Goal: Complete Application Form: Complete application form

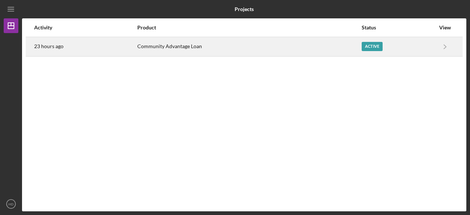
click at [367, 45] on div "Active" at bounding box center [372, 46] width 21 height 9
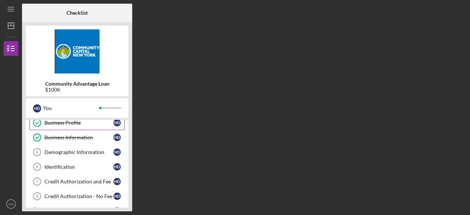
scroll to position [49, 0]
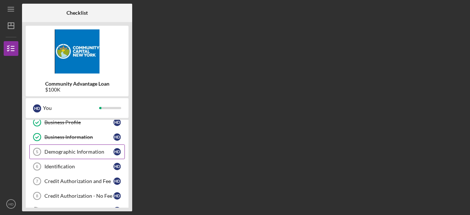
click at [80, 149] on div "Demographic Information" at bounding box center [78, 152] width 69 height 6
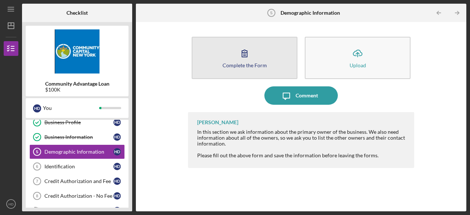
click at [246, 64] on div "Complete the Form" at bounding box center [244, 65] width 44 height 6
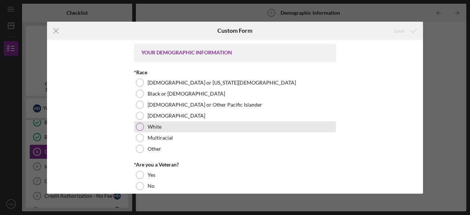
click at [137, 127] on div at bounding box center [140, 127] width 8 height 8
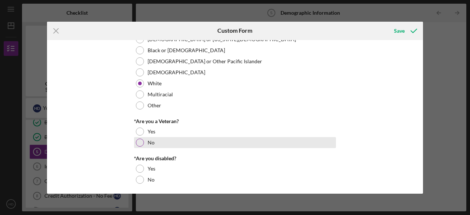
click at [137, 142] on div at bounding box center [140, 142] width 8 height 8
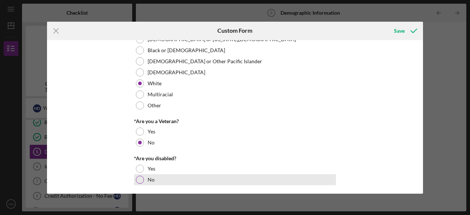
click at [142, 175] on div "No" at bounding box center [235, 179] width 202 height 11
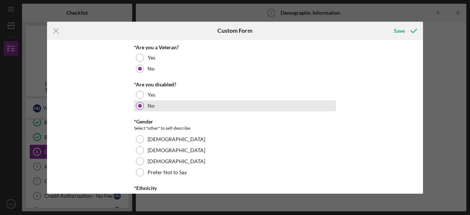
scroll to position [133, 0]
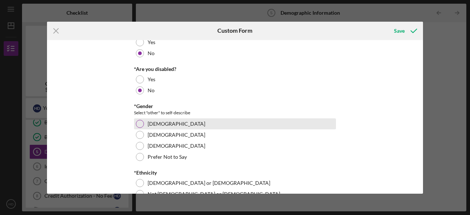
click at [141, 122] on div at bounding box center [140, 124] width 8 height 8
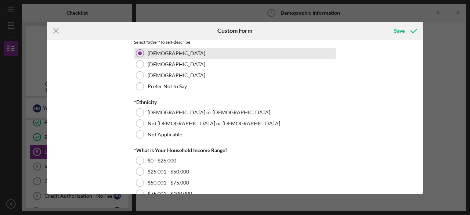
scroll to position [203, 0]
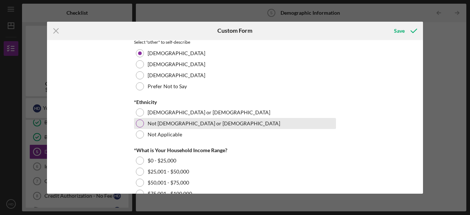
click at [138, 122] on div at bounding box center [140, 123] width 8 height 8
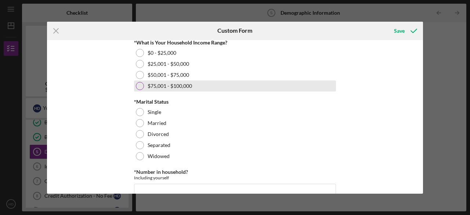
scroll to position [311, 0]
click at [140, 85] on div at bounding box center [140, 85] width 8 height 8
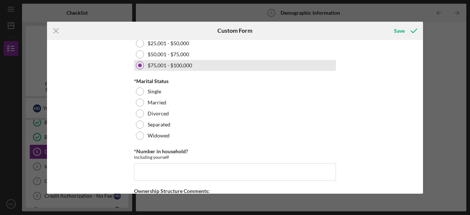
scroll to position [335, 0]
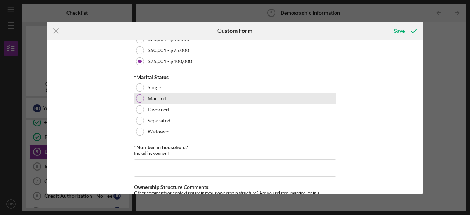
click at [139, 97] on div at bounding box center [140, 98] width 8 height 8
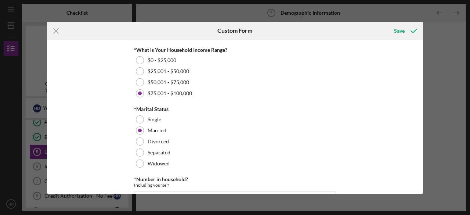
scroll to position [303, 0]
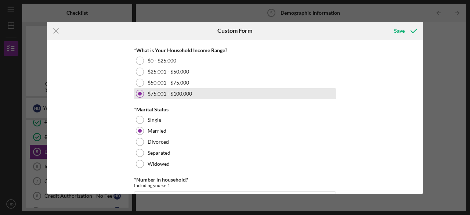
click at [137, 94] on div at bounding box center [140, 94] width 8 height 8
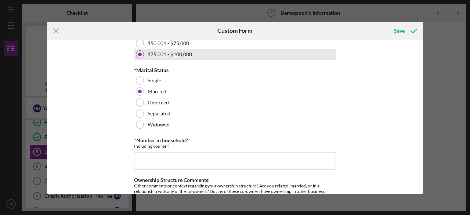
scroll to position [342, 0]
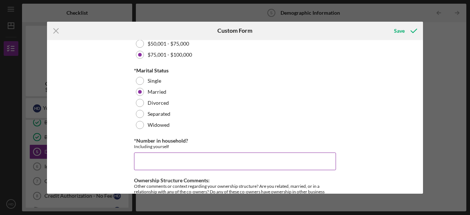
click at [156, 160] on input "*Number in household?" at bounding box center [235, 161] width 202 height 18
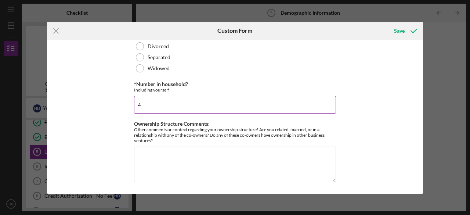
type input "4"
click at [156, 160] on textarea "Ownership Structure Comments:" at bounding box center [235, 163] width 202 height 35
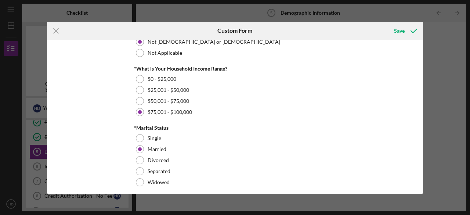
scroll to position [284, 0]
type textarea "The ownership is 100% in my name."
click at [396, 29] on div "Save" at bounding box center [399, 30] width 11 height 15
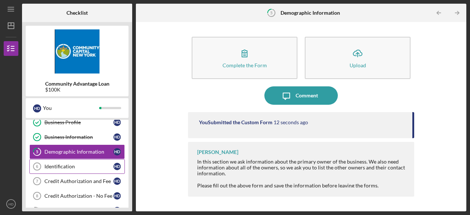
click at [75, 163] on div "Identification" at bounding box center [78, 166] width 69 height 6
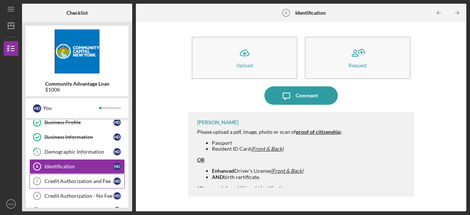
click at [82, 179] on div "Credit Authorization and Fee" at bounding box center [78, 181] width 69 height 6
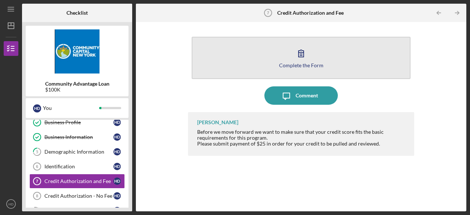
click at [306, 63] on div "Complete the Form" at bounding box center [301, 65] width 44 height 6
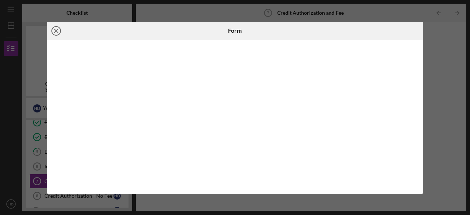
click at [56, 33] on icon "Icon/Close" at bounding box center [56, 31] width 18 height 18
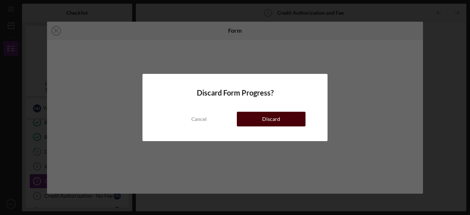
click at [265, 116] on div "Discard" at bounding box center [271, 119] width 18 height 15
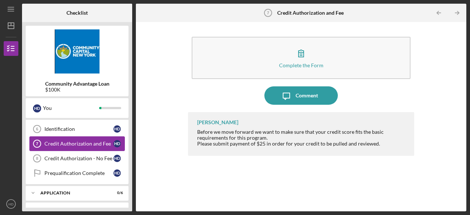
scroll to position [86, 0]
click at [73, 159] on div "Credit Authorization - No Fee" at bounding box center [78, 159] width 69 height 6
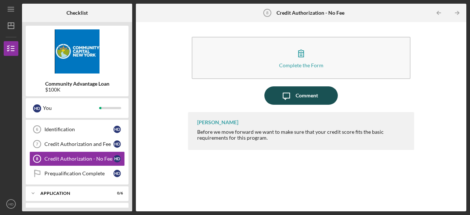
click at [293, 92] on icon "Icon/Message" at bounding box center [286, 95] width 18 height 18
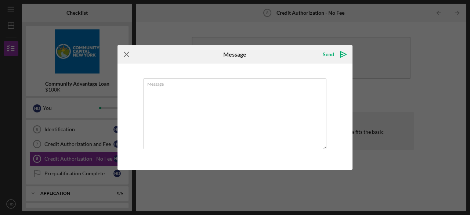
click at [122, 54] on icon "Icon/Menu Close" at bounding box center [126, 54] width 18 height 18
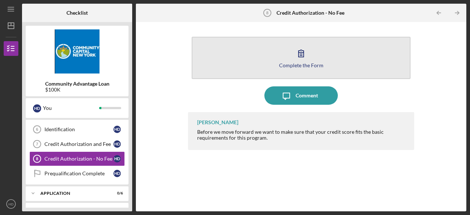
click at [294, 62] on div "Complete the Form" at bounding box center [301, 65] width 44 height 6
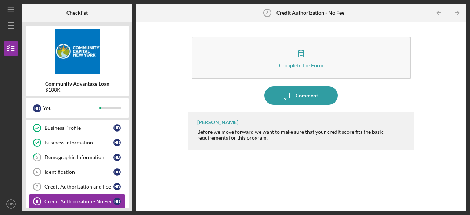
scroll to position [44, 0]
click at [79, 152] on link "5 Demographic Information H D" at bounding box center [76, 156] width 95 height 15
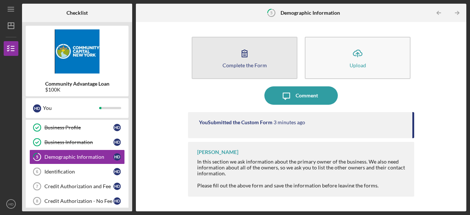
click at [236, 69] on button "Complete the Form Form" at bounding box center [245, 58] width 106 height 42
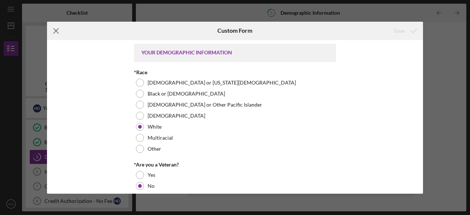
click at [54, 33] on line at bounding box center [56, 30] width 5 height 5
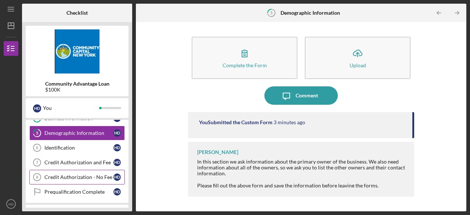
scroll to position [130, 0]
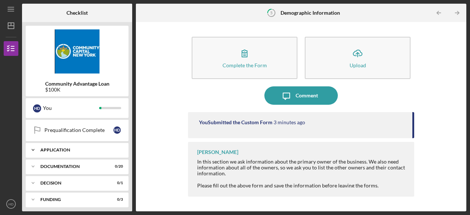
click at [76, 148] on div "Application" at bounding box center [79, 150] width 79 height 4
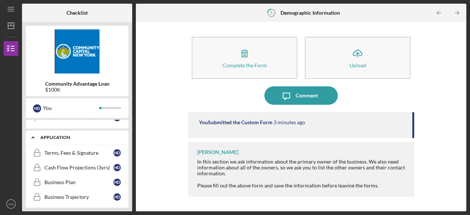
scroll to position [97, 0]
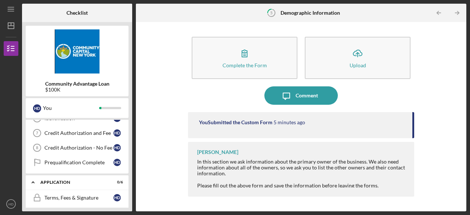
click at [67, 94] on div "Community Advantage Loan $100K" at bounding box center [77, 61] width 103 height 70
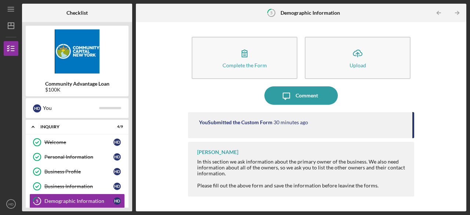
scroll to position [30, 0]
